Goal: Contribute content: Contribute content

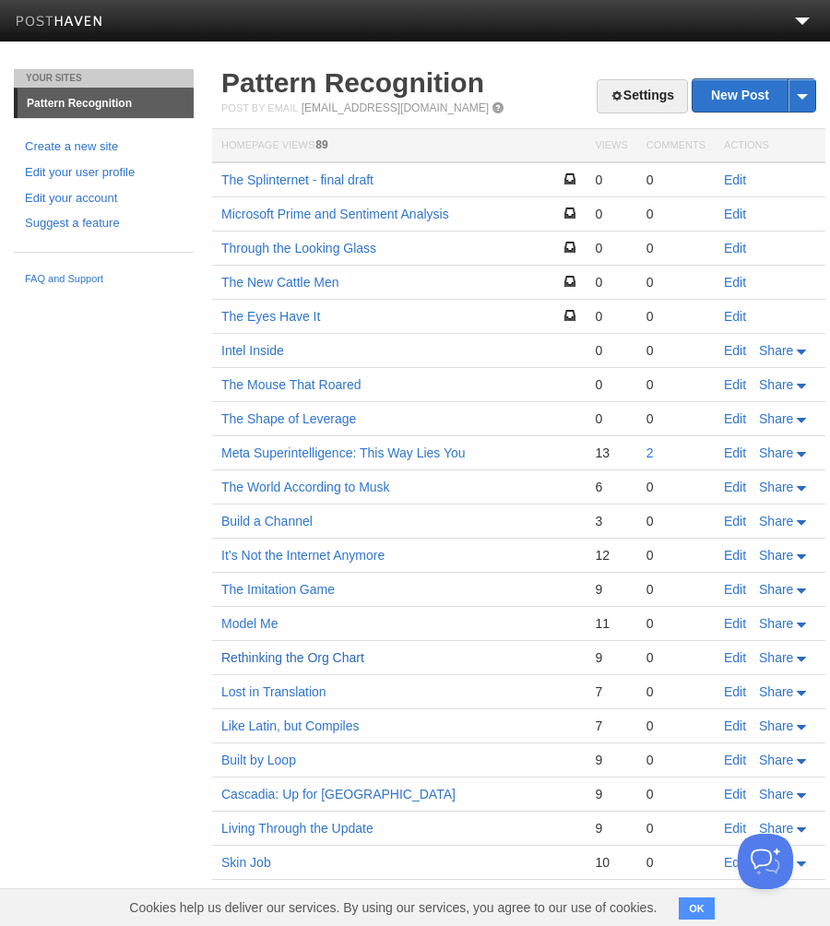
click at [275, 660] on link "Rethinking the Org Chart" at bounding box center [292, 657] width 143 height 15
click at [734, 658] on link "Edit" at bounding box center [735, 657] width 22 height 15
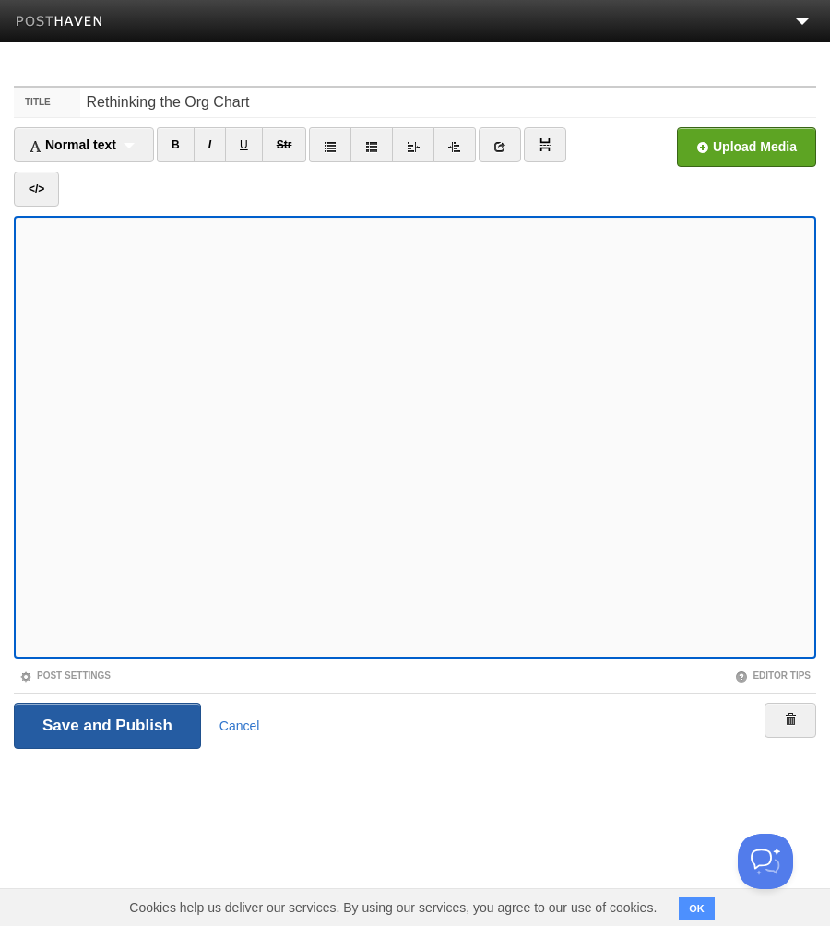
click at [109, 722] on input "Save and Publish" at bounding box center [107, 726] width 187 height 46
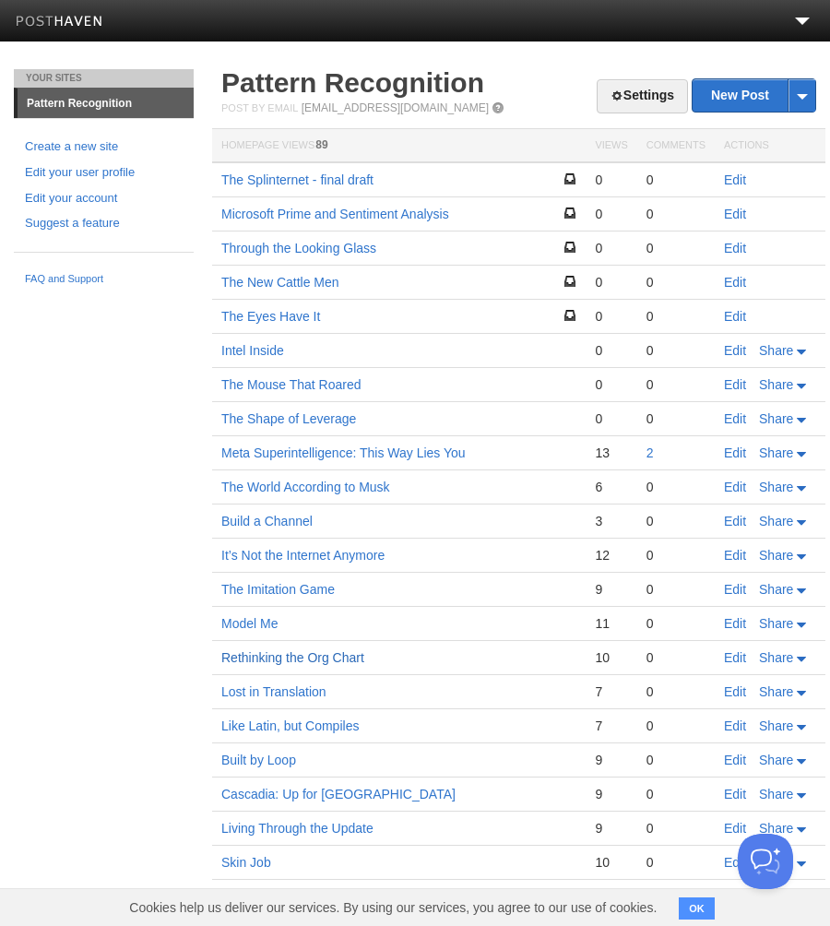
click at [309, 659] on link "Rethinking the Org Chart" at bounding box center [292, 657] width 143 height 15
click at [733, 690] on link "Edit" at bounding box center [735, 692] width 22 height 15
click at [283, 693] on link "Lost in Translation" at bounding box center [273, 692] width 105 height 15
click at [737, 690] on link "Edit" at bounding box center [735, 692] width 22 height 15
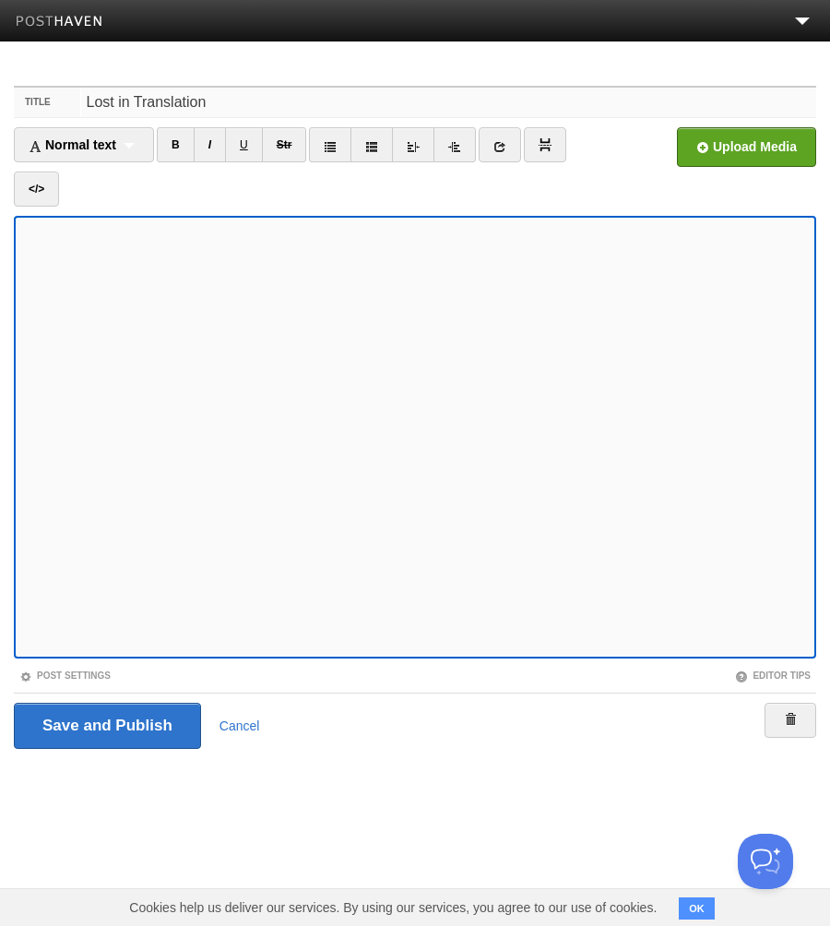
click at [219, 102] on input "Lost in Translation" at bounding box center [449, 103] width 736 height 30
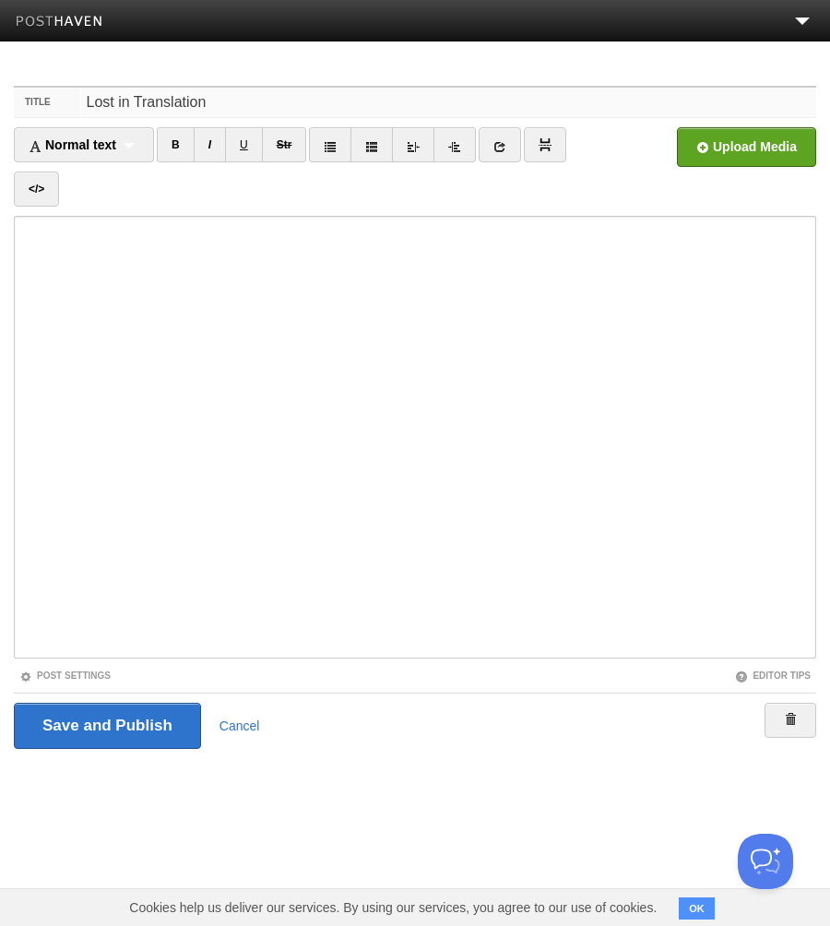
click at [219, 102] on input "Lost in Translation" at bounding box center [449, 103] width 736 height 30
paste input "(Revised)"
type input "Lost in Translation (Revised)"
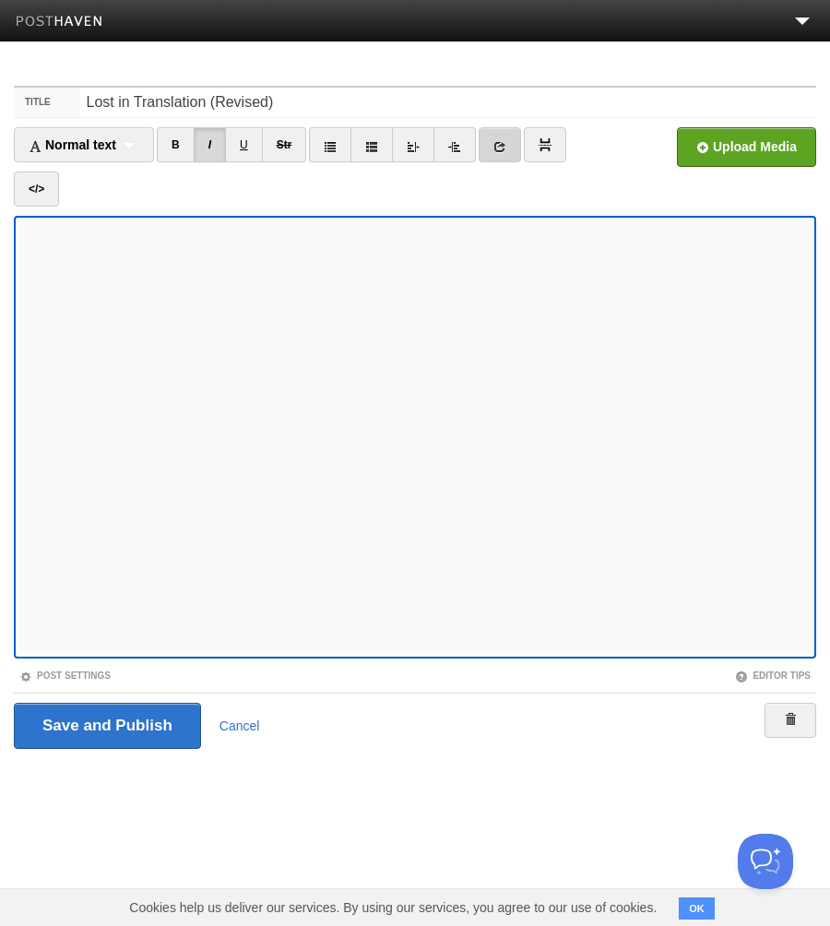
click at [501, 146] on icon at bounding box center [500, 146] width 13 height 13
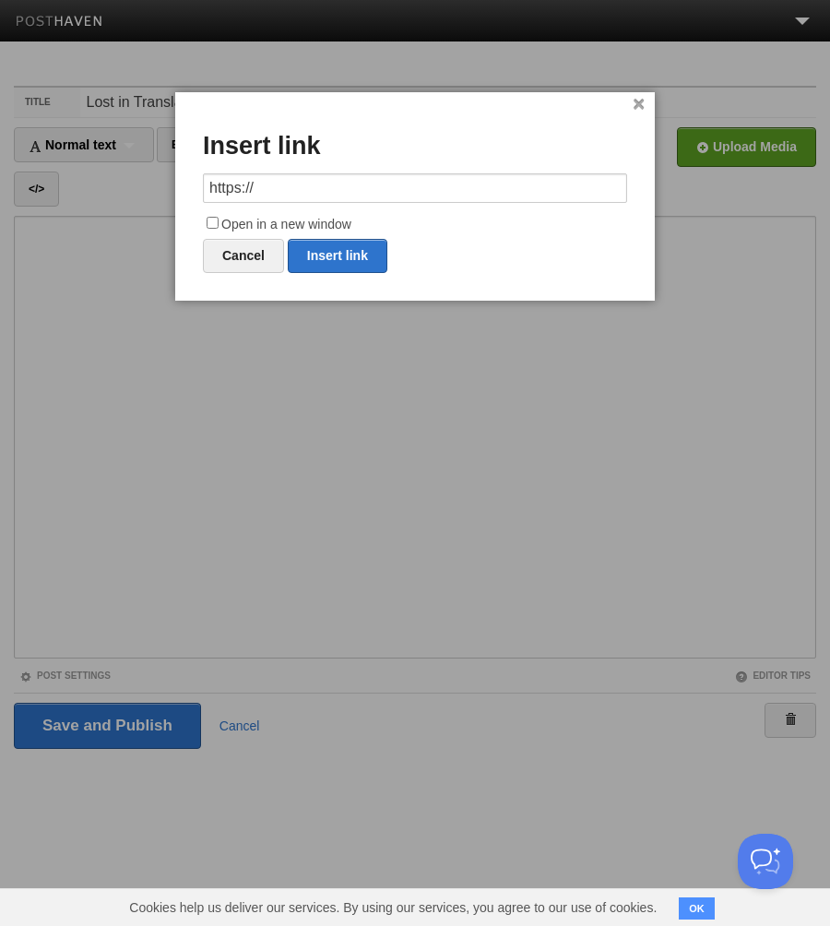
click at [278, 195] on input "https://" at bounding box center [415, 188] width 424 height 30
click at [450, 188] on input "[URL][DOMAIN_NAME][PERSON_NAME][DOMAIN_NAME]" at bounding box center [415, 188] width 424 height 30
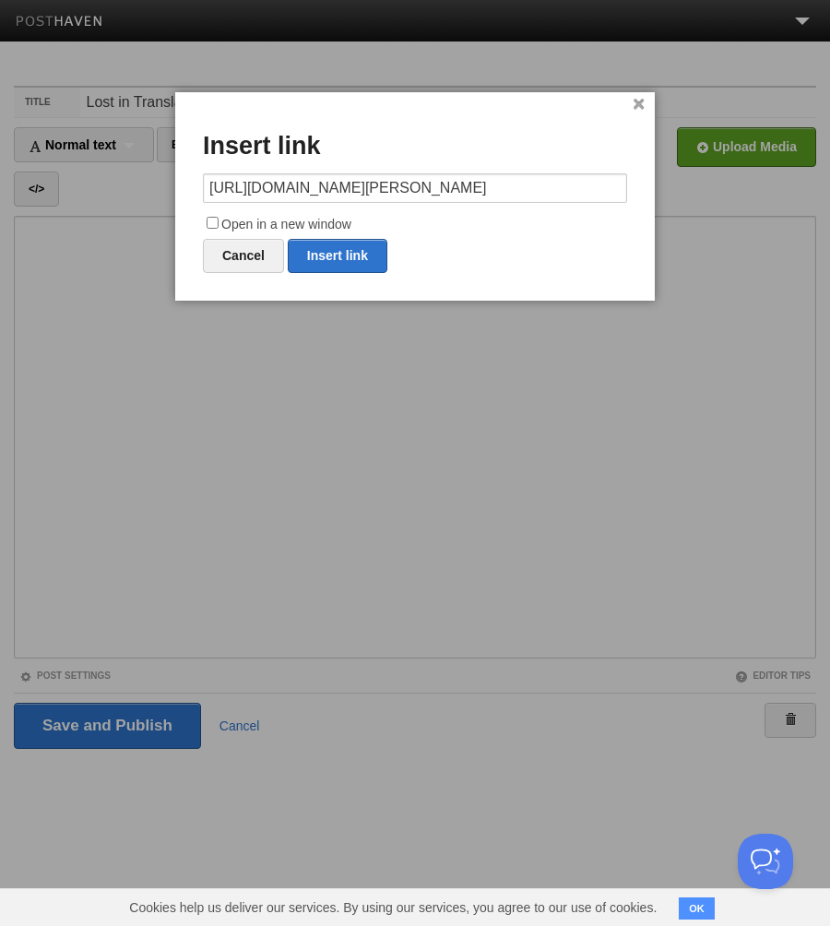
scroll to position [0, 117]
type input "[URL][DOMAIN_NAME][PERSON_NAME]"
click at [211, 221] on input "Open in a new window" at bounding box center [213, 223] width 12 height 12
checkbox input "true"
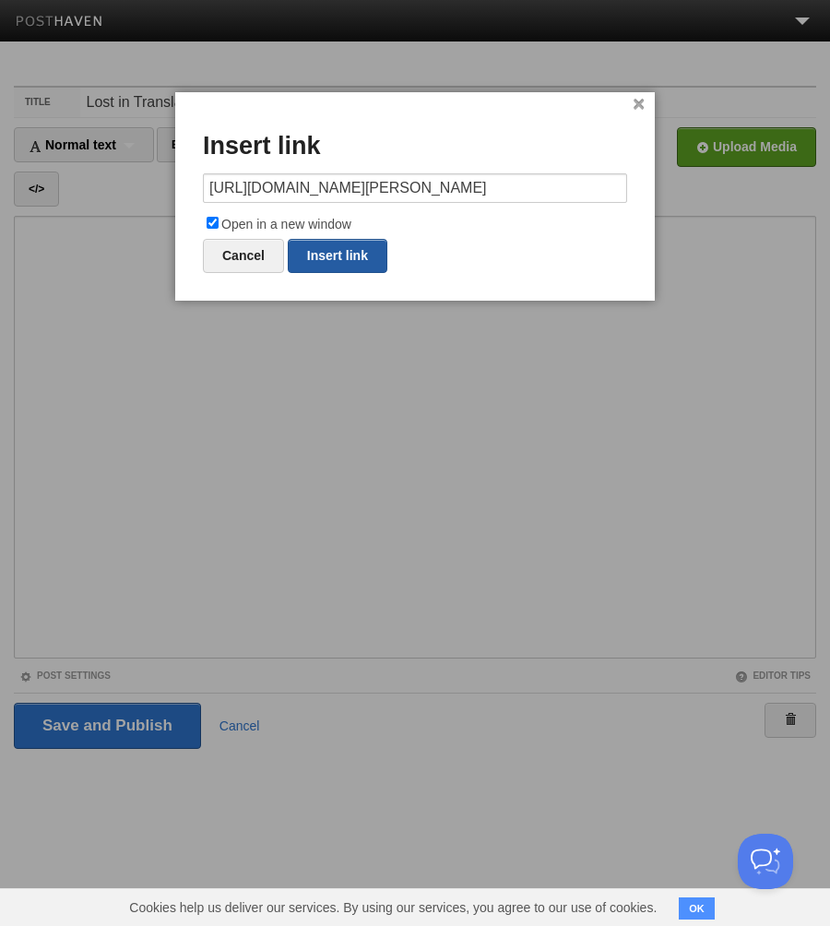
click at [334, 255] on link "Insert link" at bounding box center [338, 256] width 100 height 34
type input "https://"
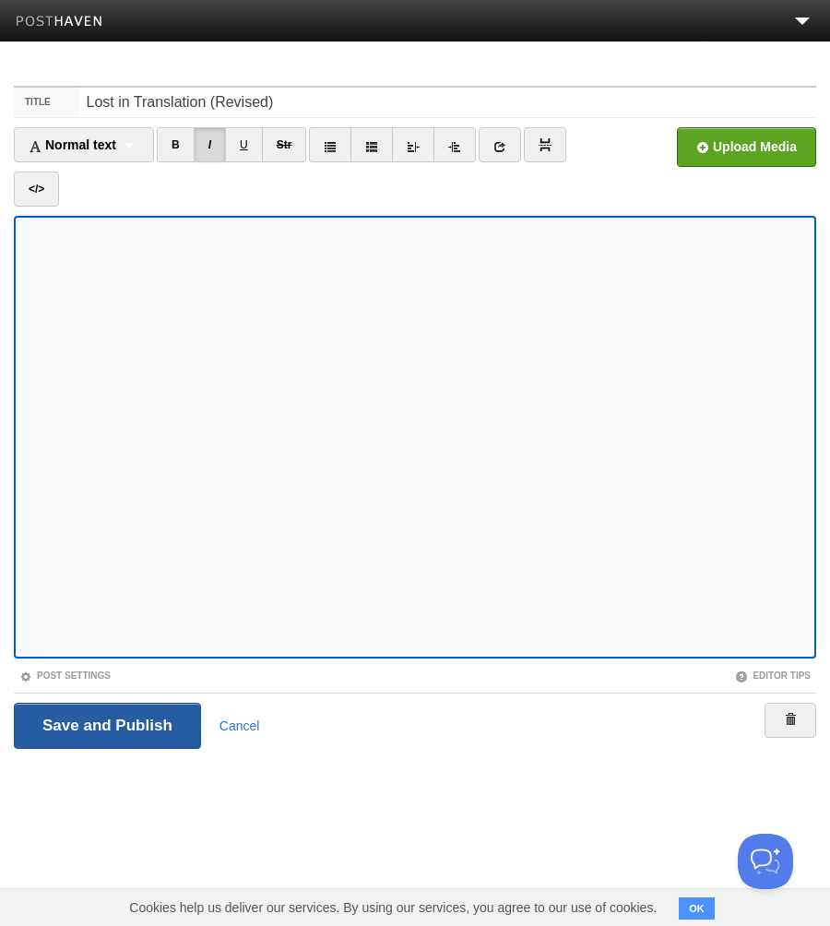
click at [120, 713] on input "Save and Publish" at bounding box center [107, 726] width 187 height 46
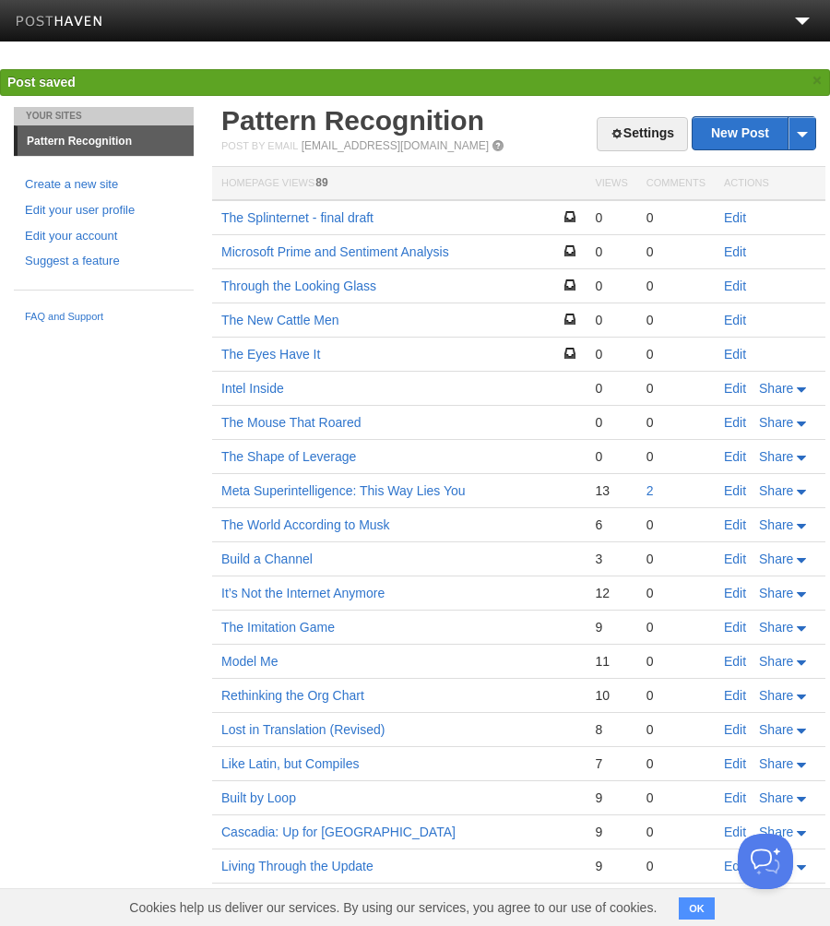
click at [289, 685] on td "Rethinking the Org Chart" at bounding box center [399, 696] width 374 height 34
click at [735, 698] on link "Edit" at bounding box center [735, 695] width 22 height 15
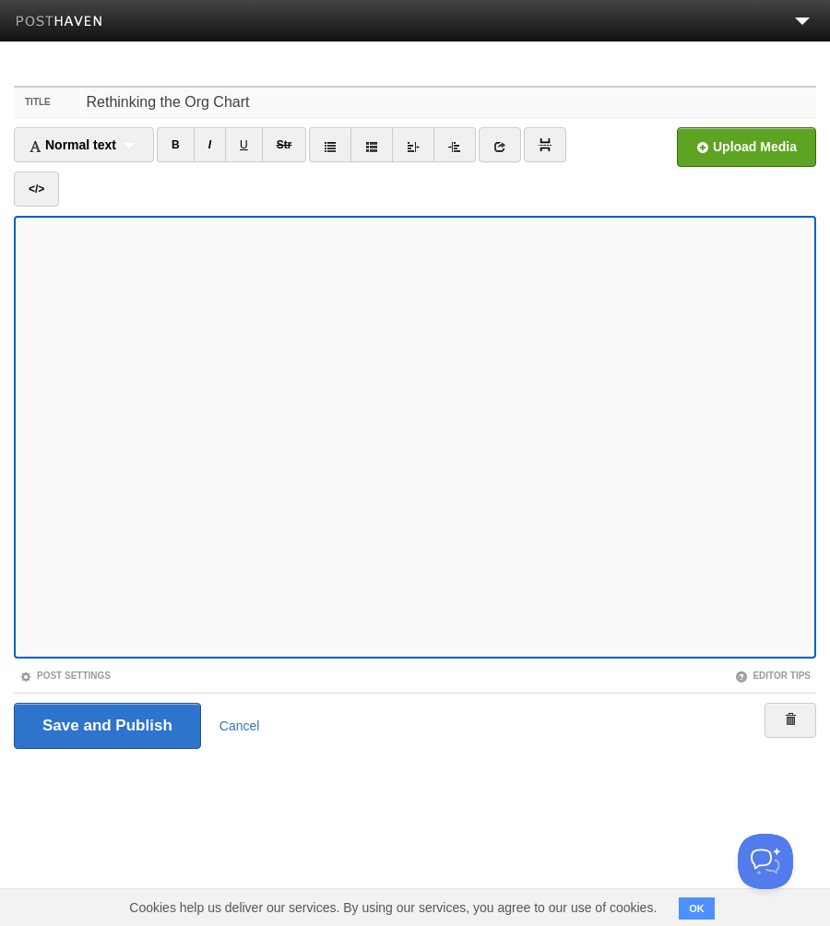
click at [273, 101] on input "Rethinking the Org Chart" at bounding box center [449, 103] width 736 height 30
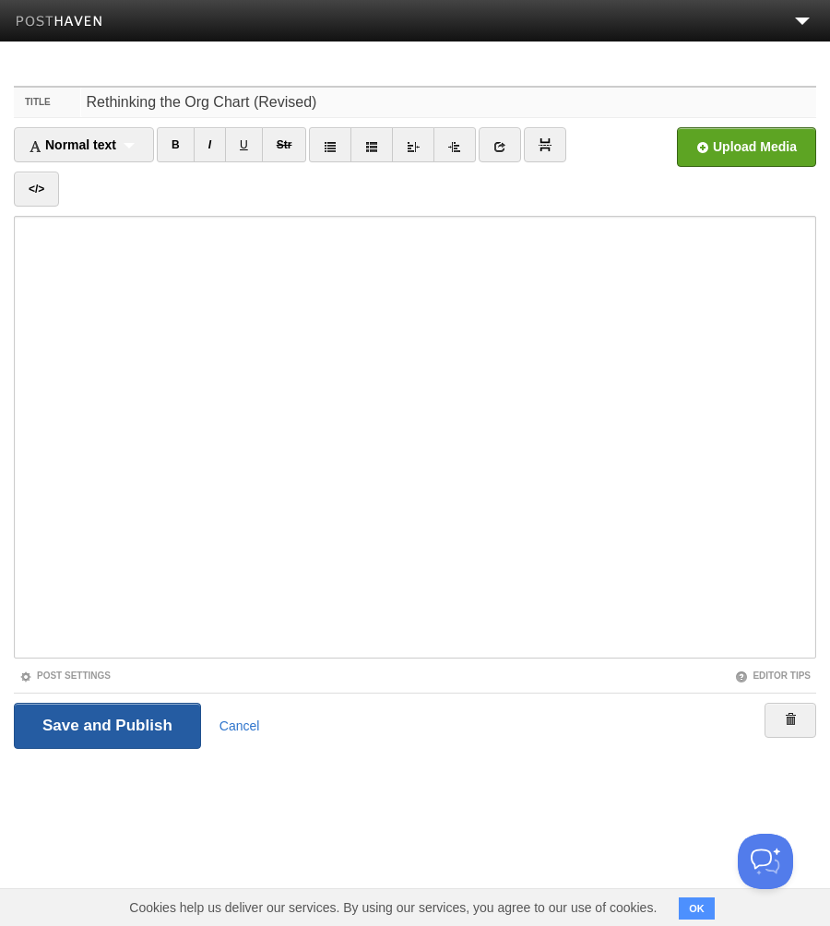
type input "Rethinking the Org Chart (Revised)"
click at [78, 727] on input "Save and Publish" at bounding box center [107, 726] width 187 height 46
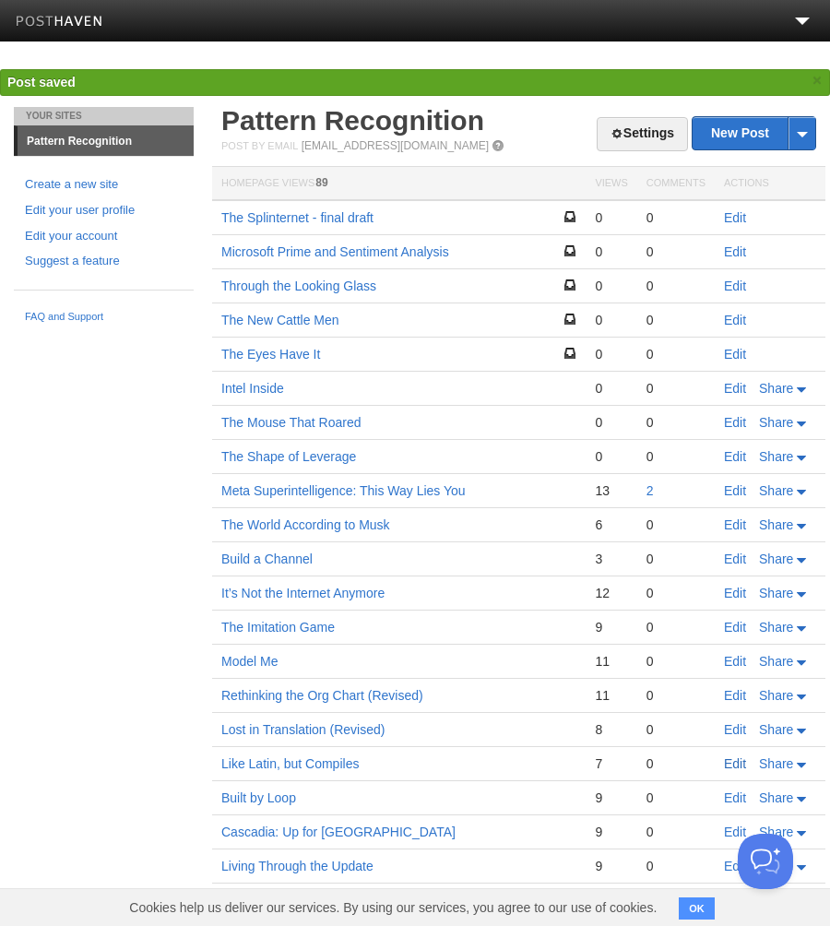
click at [739, 763] on link "Edit" at bounding box center [735, 764] width 22 height 15
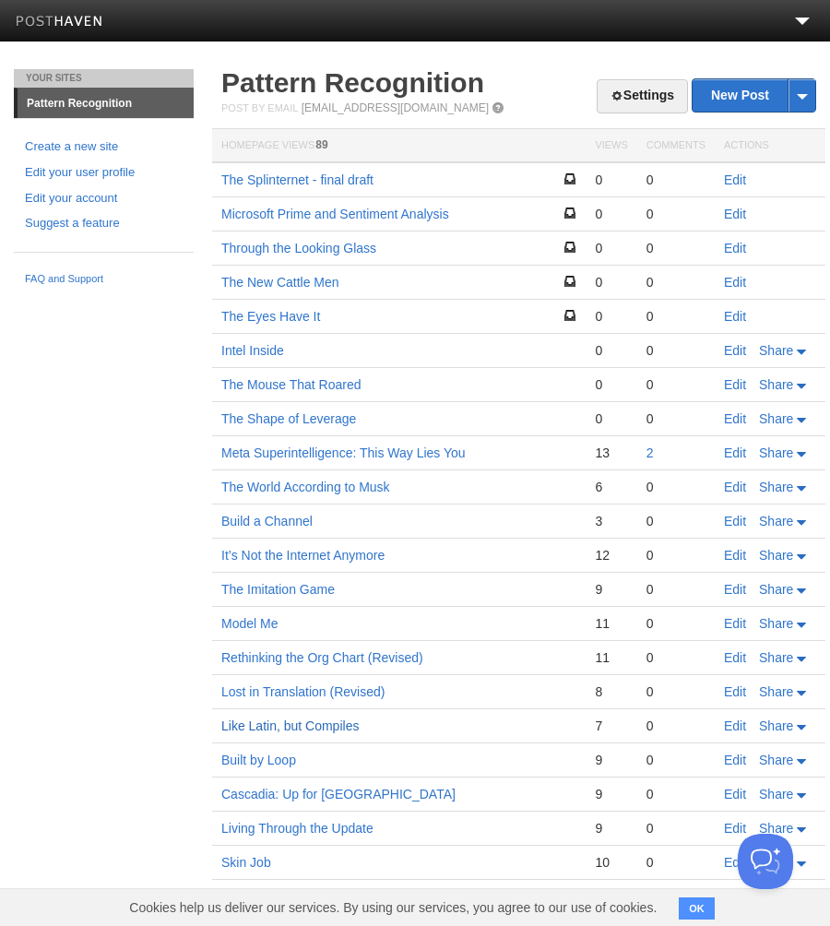
click at [302, 722] on link "Like Latin, but Compiles" at bounding box center [289, 726] width 137 height 15
click at [737, 727] on link "Edit" at bounding box center [735, 726] width 22 height 15
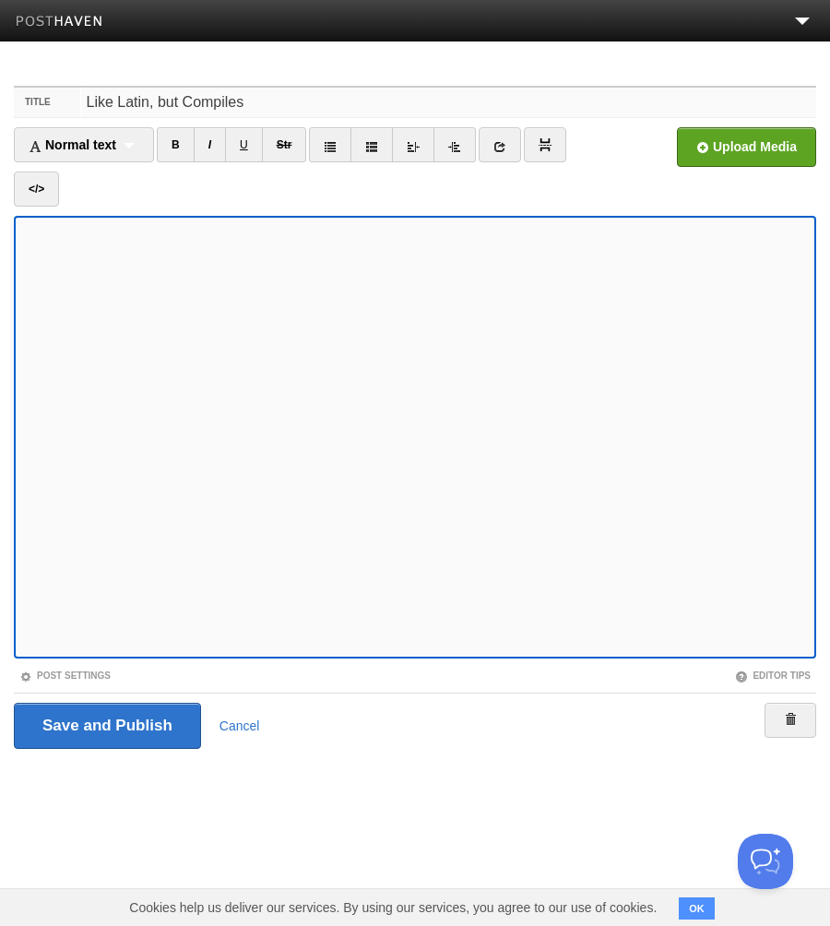
click at [279, 101] on input "Like Latin, but Compiles" at bounding box center [449, 103] width 736 height 30
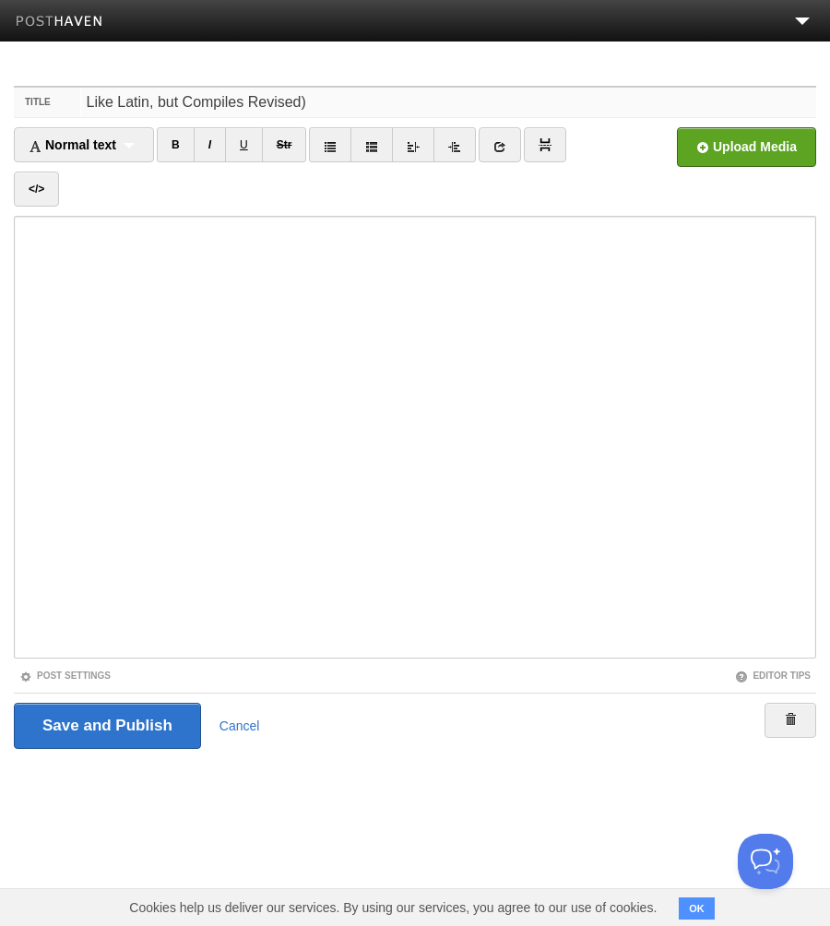
click at [245, 103] on input "Like Latin, but Compiles Revised)" at bounding box center [449, 103] width 736 height 30
type input "Like Latin, but Compiles (Revised)"
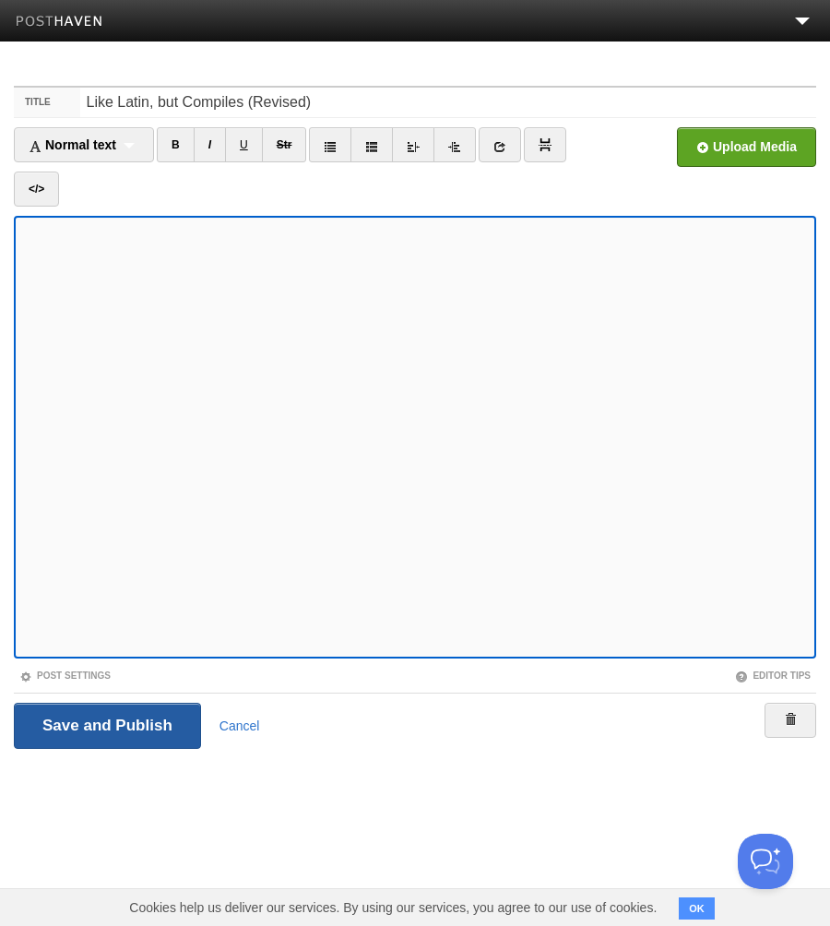
click at [85, 722] on input "Save and Publish" at bounding box center [107, 726] width 187 height 46
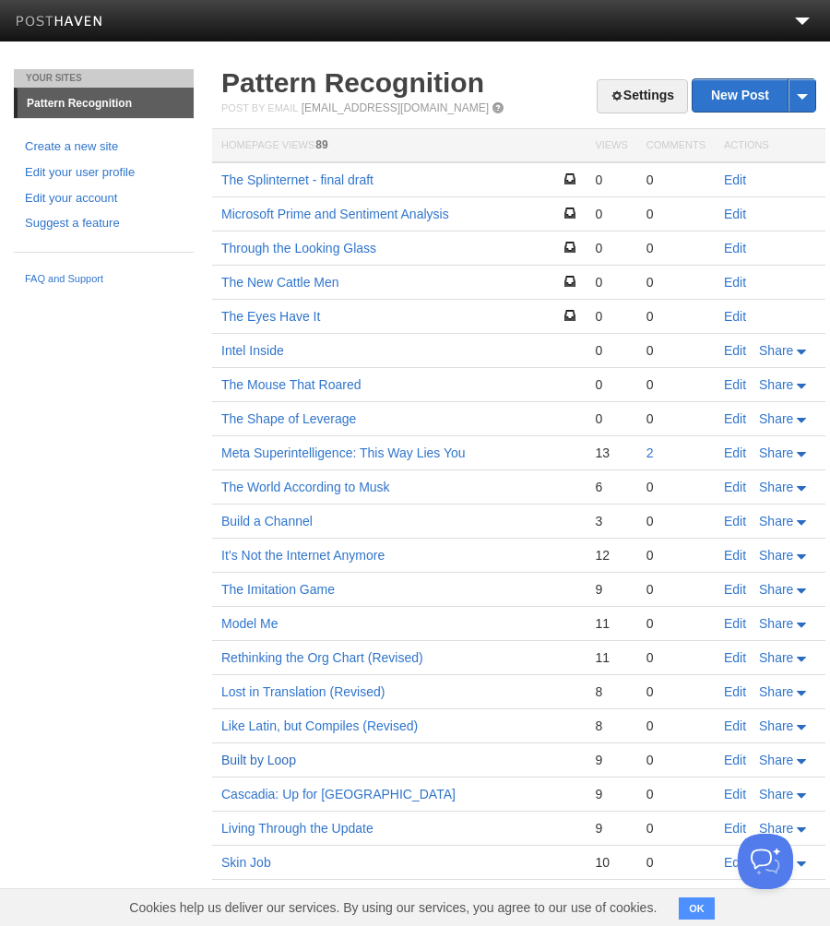
click at [253, 758] on link "Built by Loop" at bounding box center [258, 760] width 75 height 15
click at [738, 763] on link "Edit" at bounding box center [735, 760] width 22 height 15
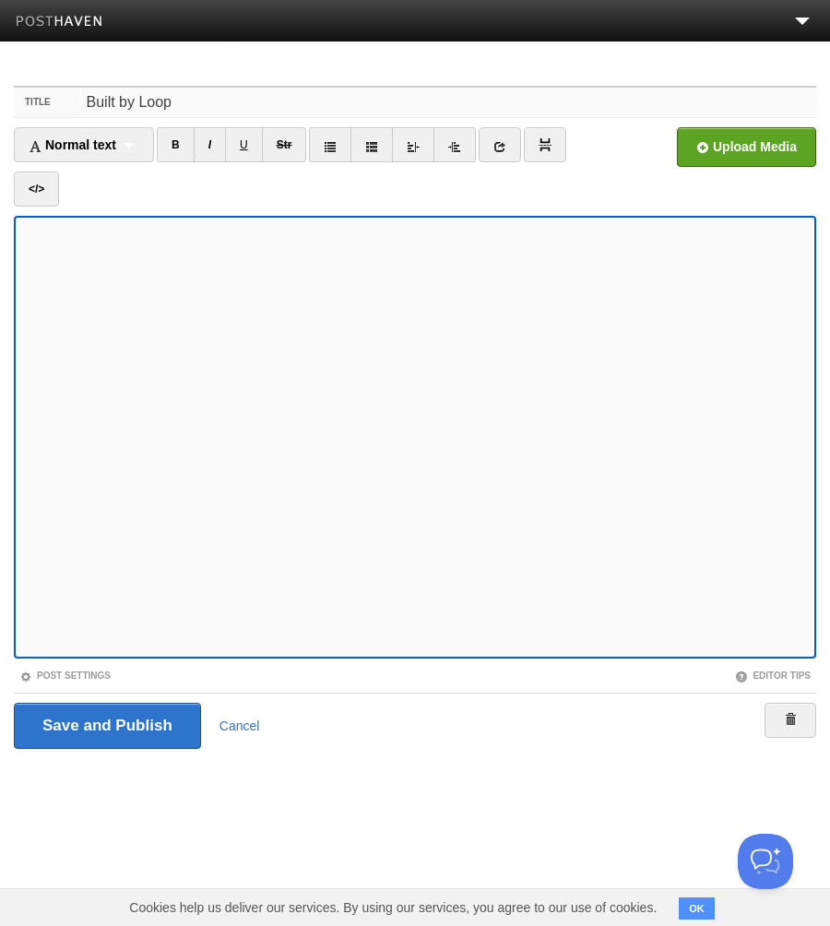
click at [187, 107] on input "Built by Loop" at bounding box center [449, 103] width 736 height 30
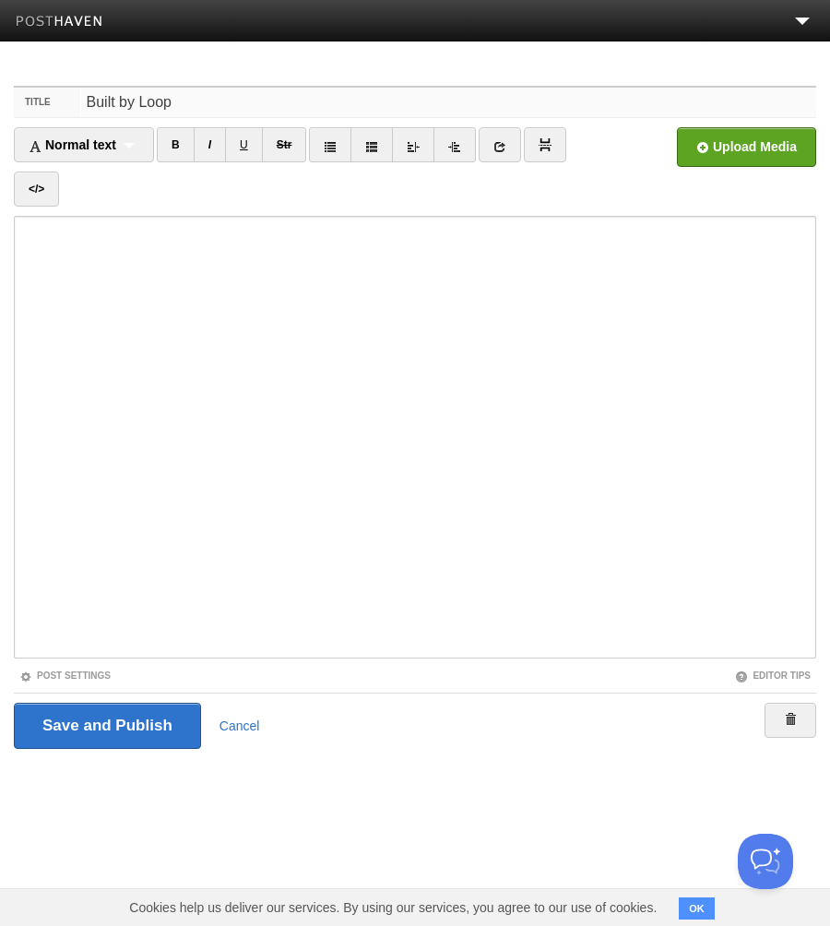
click at [187, 107] on input "Built by Loop" at bounding box center [449, 103] width 736 height 30
paste input "(Revised)"
type input "Built by Loop (Revised)"
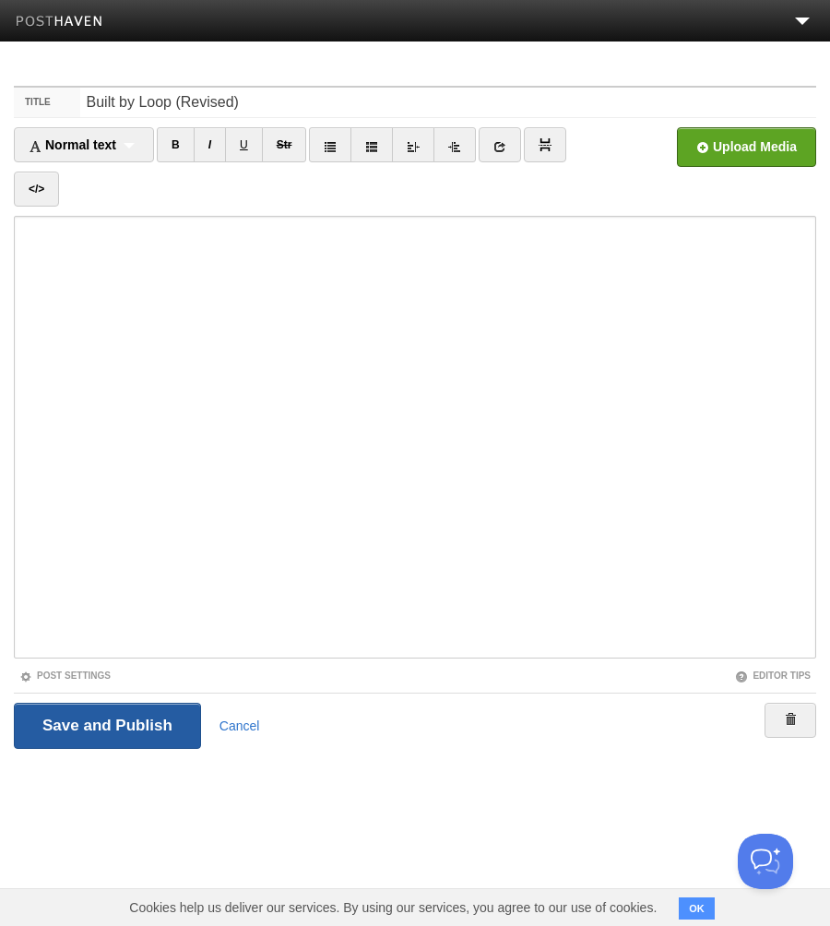
click at [96, 727] on input "Save and Publish" at bounding box center [107, 726] width 187 height 46
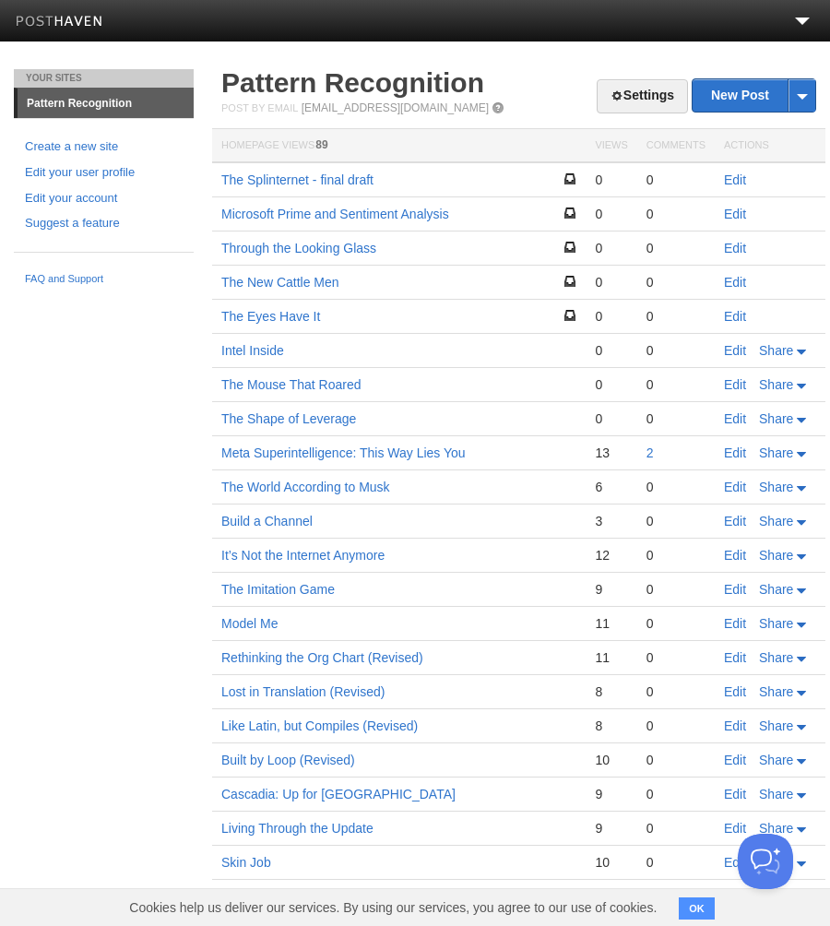
scroll to position [8, 0]
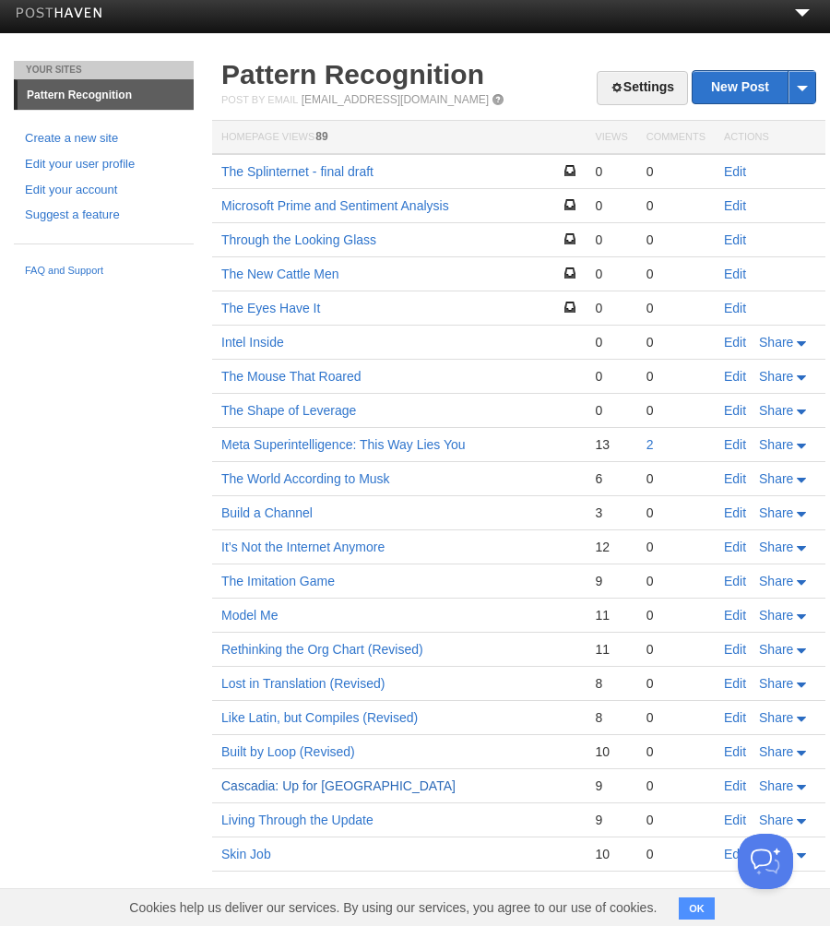
click at [292, 788] on link "Cascadia: Up for [GEOGRAPHIC_DATA]" at bounding box center [338, 786] width 234 height 15
click at [301, 821] on link "Living Through the Update" at bounding box center [297, 820] width 152 height 15
click at [730, 820] on link "Edit" at bounding box center [735, 820] width 22 height 15
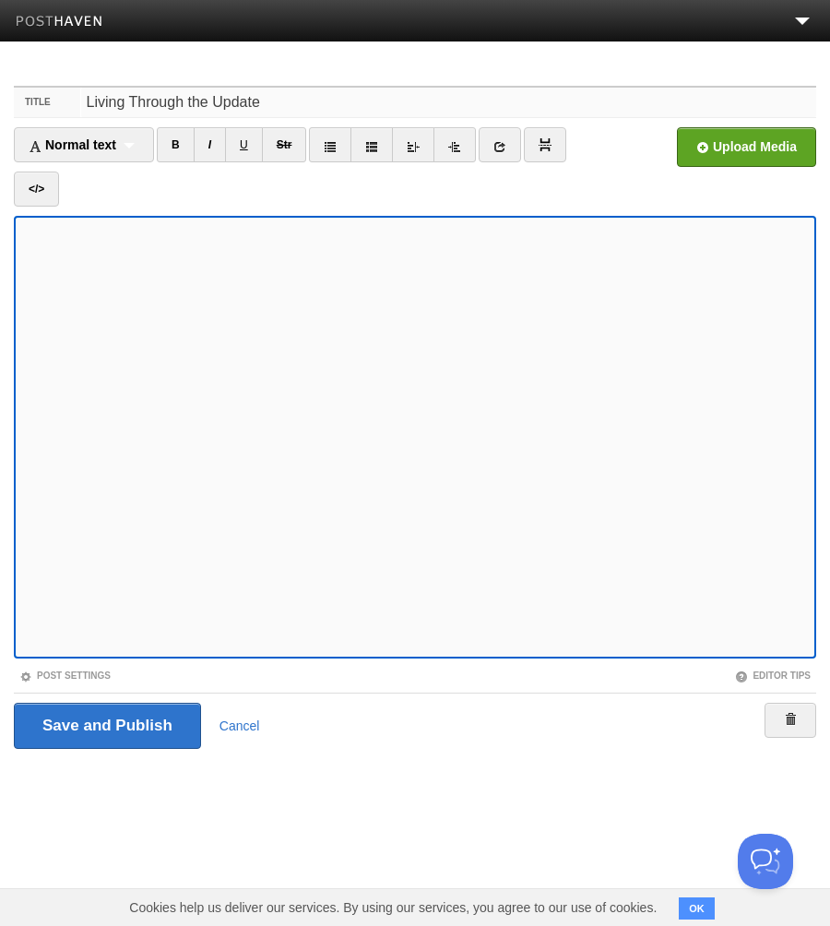
click at [164, 111] on input "Living Through the Update" at bounding box center [449, 103] width 736 height 30
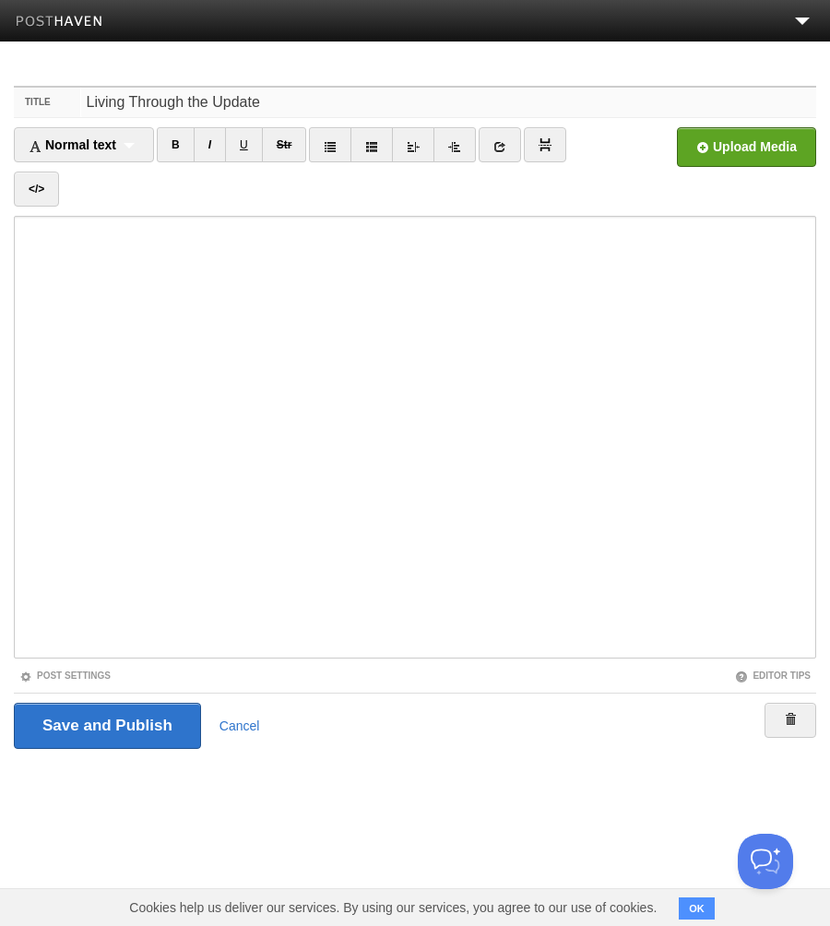
click at [164, 111] on input "Living Through the Update" at bounding box center [449, 103] width 736 height 30
paste input "(Revised)"
type input "Living Through the Update (Revised)"
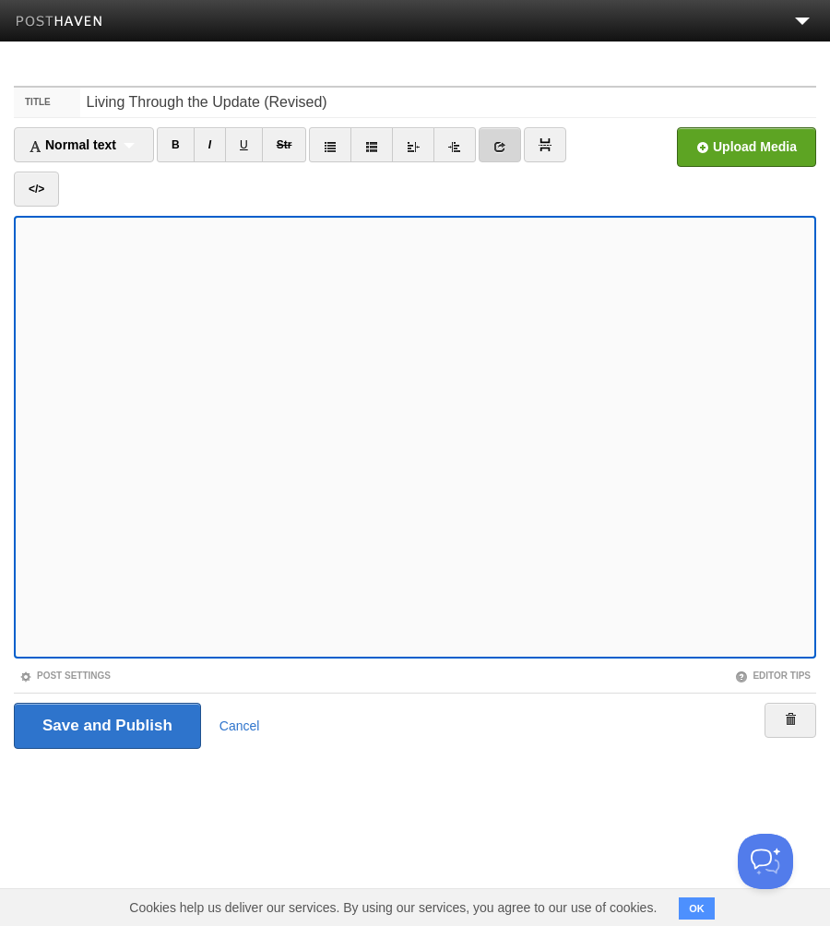
click at [499, 148] on icon at bounding box center [500, 146] width 13 height 13
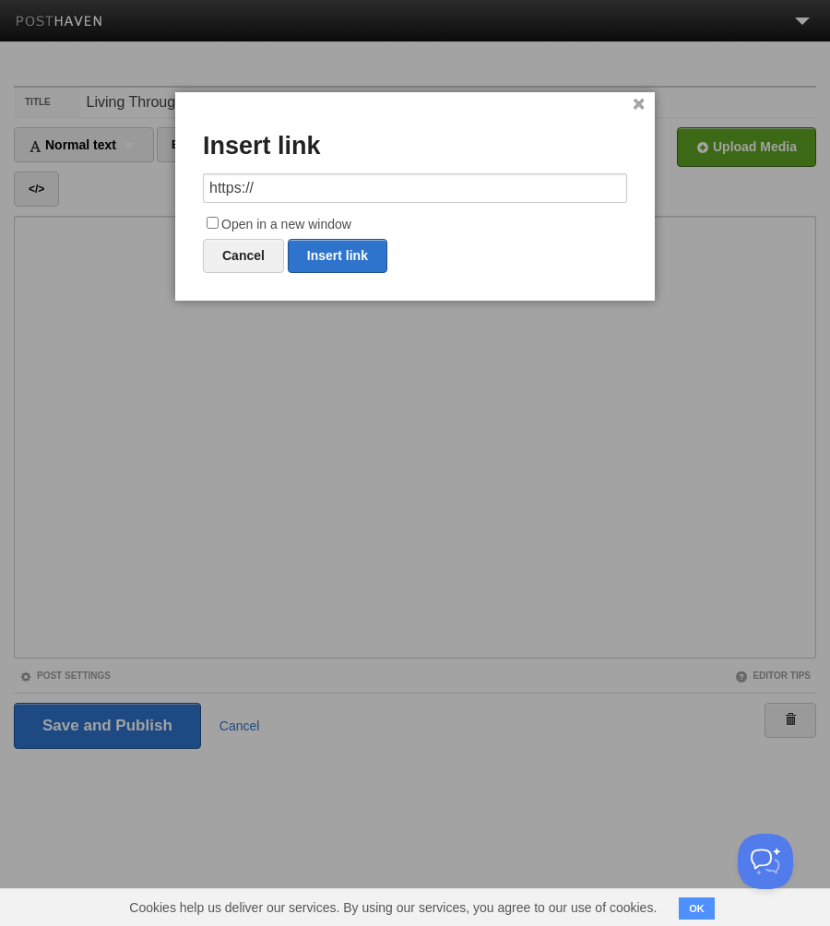
click at [369, 184] on input "https://" at bounding box center [415, 188] width 424 height 30
type input "[URL][DOMAIN_NAME]"
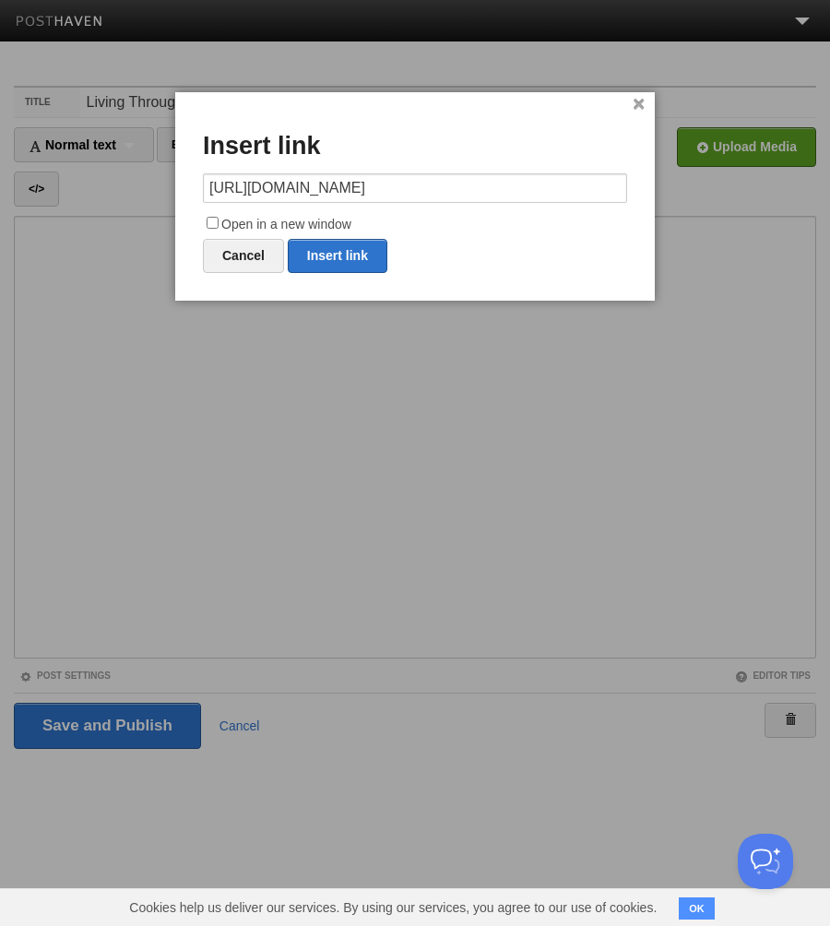
click at [213, 221] on input "Open in a new window" at bounding box center [213, 223] width 12 height 12
checkbox input "true"
click at [335, 256] on link "Insert link" at bounding box center [338, 256] width 100 height 34
type input "https://"
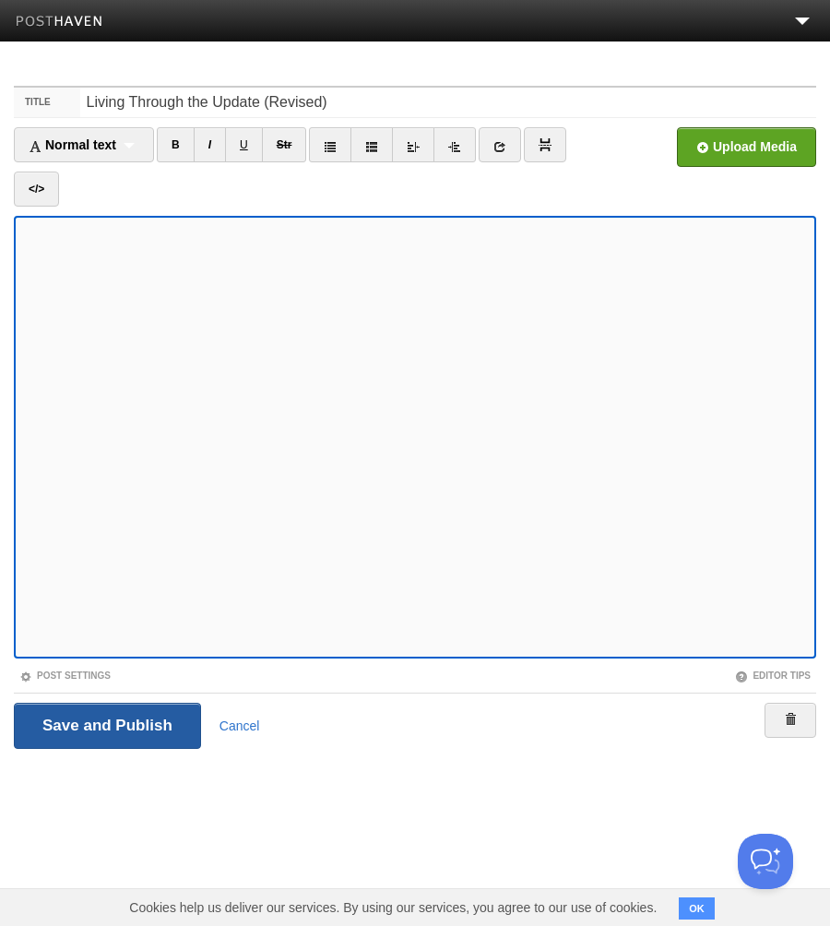
click at [108, 724] on input "Save and Publish" at bounding box center [107, 726] width 187 height 46
